Goal: Information Seeking & Learning: Learn about a topic

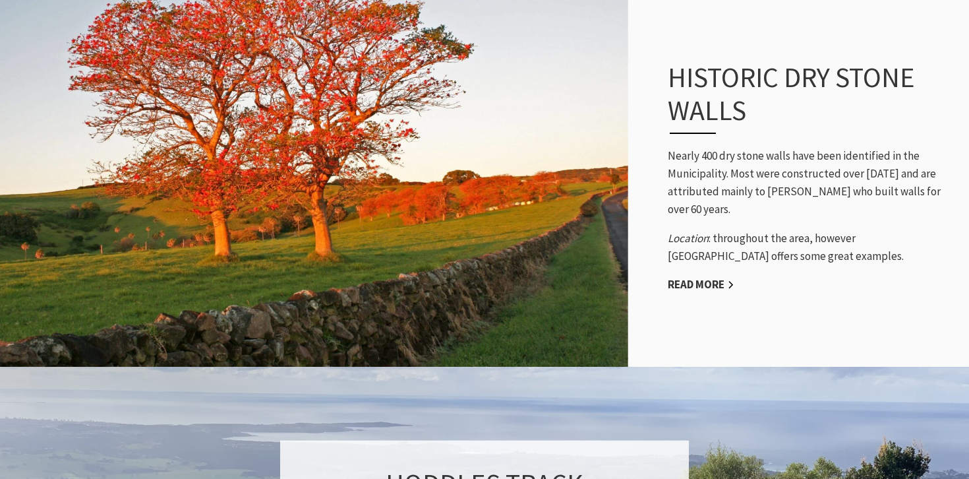
scroll to position [652, 0]
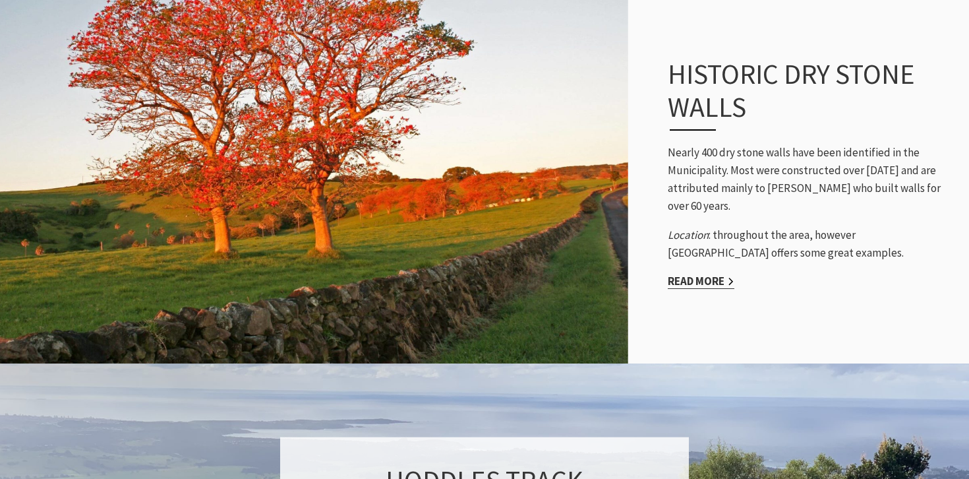
click at [696, 285] on link "Read More" at bounding box center [701, 281] width 67 height 15
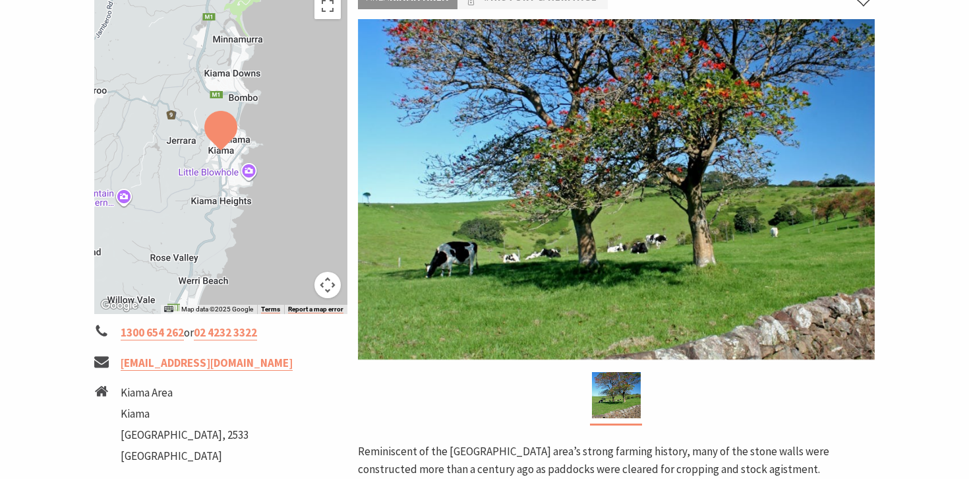
scroll to position [276, 0]
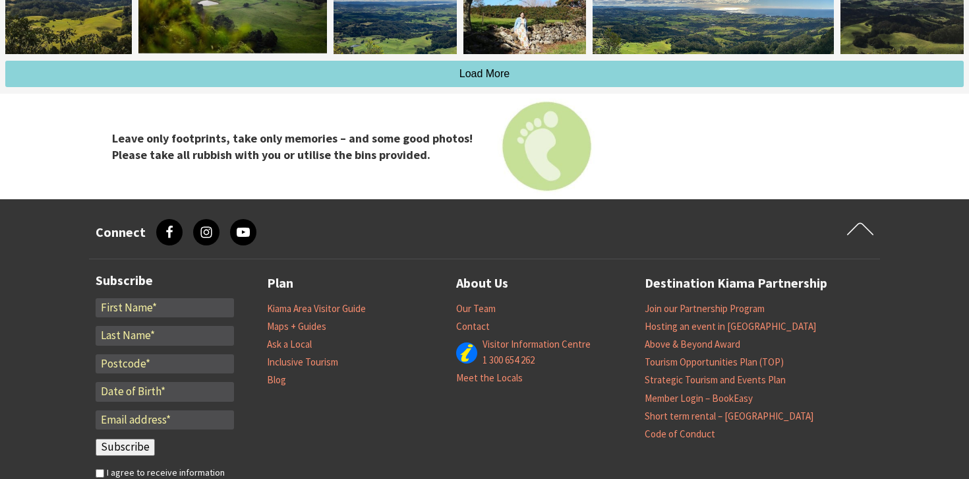
scroll to position [2363, 0]
